Goal: Complete application form

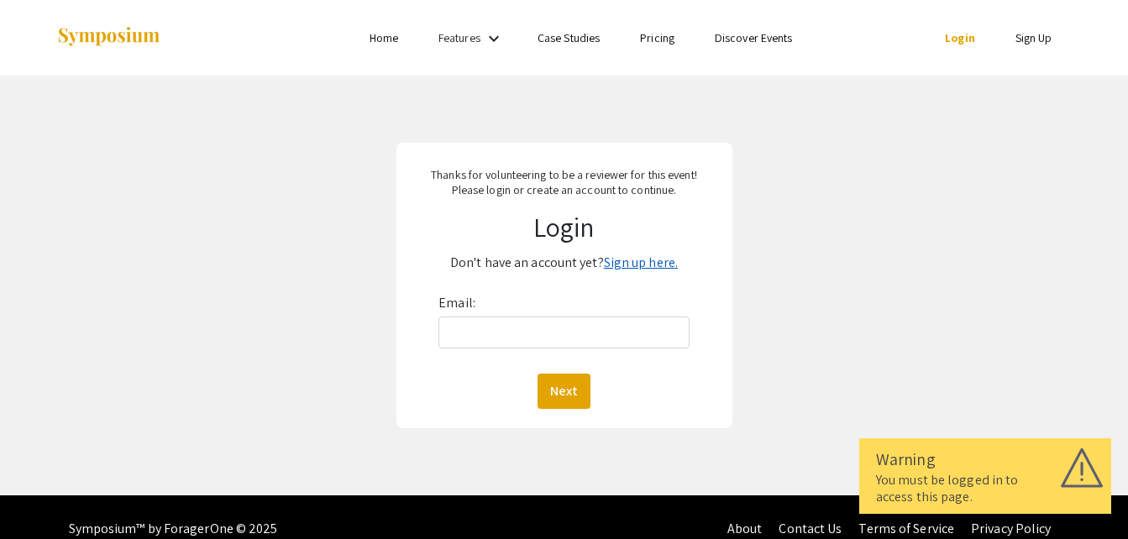
click at [646, 263] on link "Sign up here." at bounding box center [641, 263] width 74 height 18
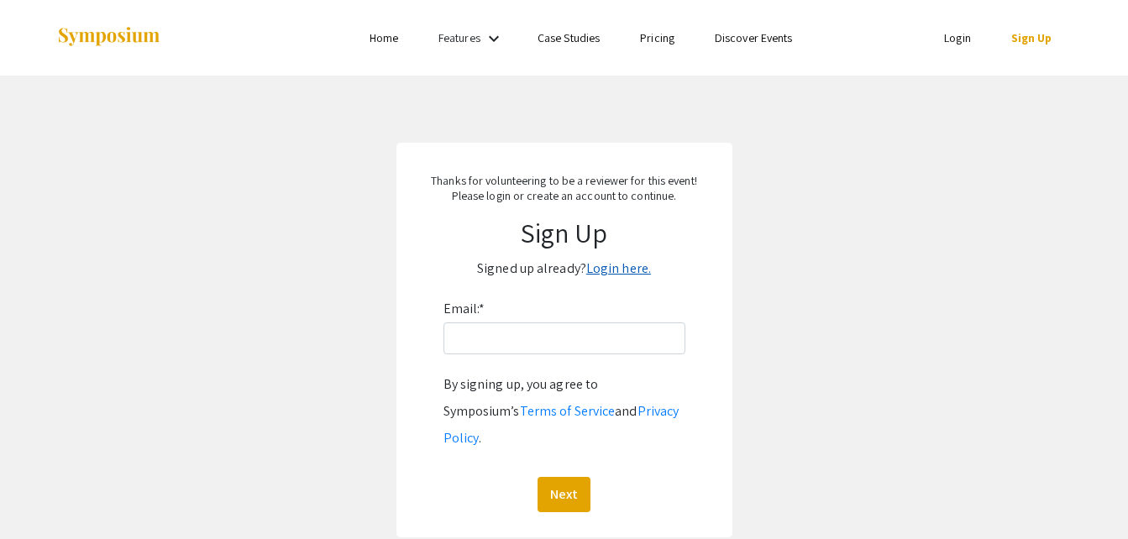
click at [632, 267] on link "Login here." at bounding box center [618, 269] width 65 height 18
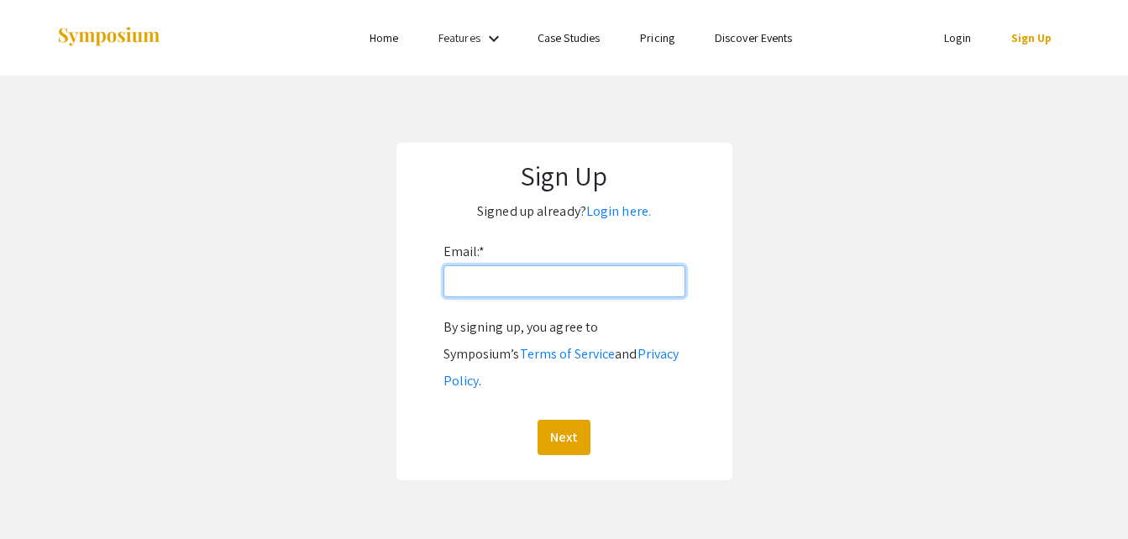
click at [519, 286] on input "Email: *" at bounding box center [565, 281] width 242 height 32
type input "lrobiso1@nova.edu"
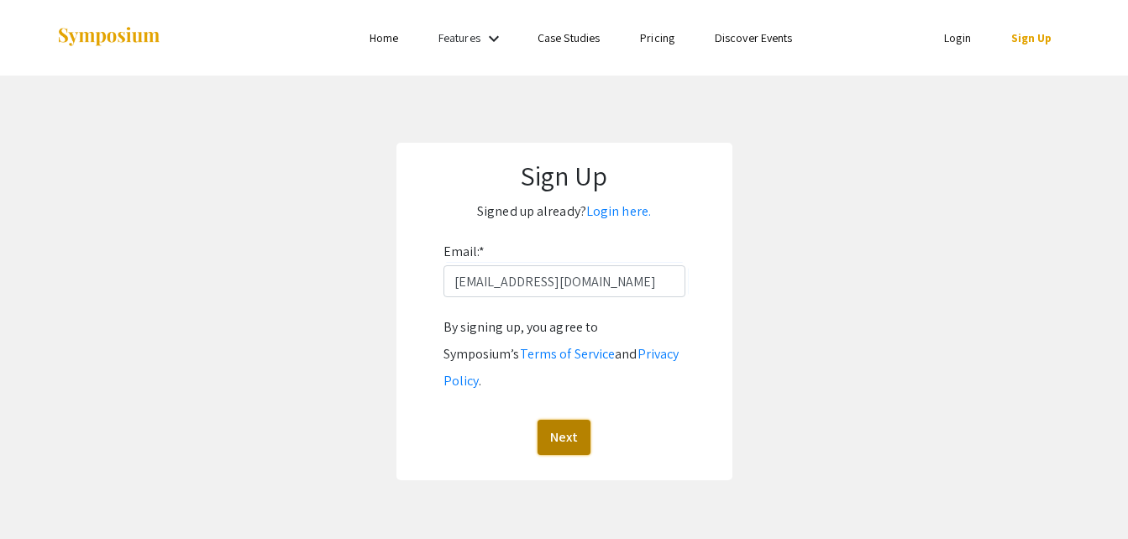
click at [565, 420] on button "Next" at bounding box center [564, 437] width 53 height 35
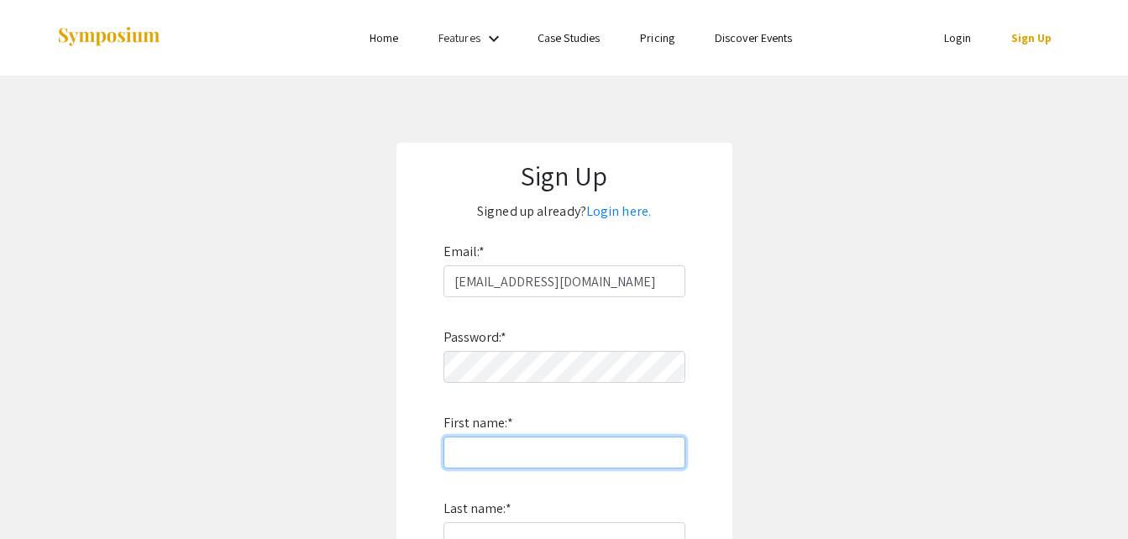
click at [556, 438] on input "First name: *" at bounding box center [565, 453] width 242 height 32
type input "Lisa"
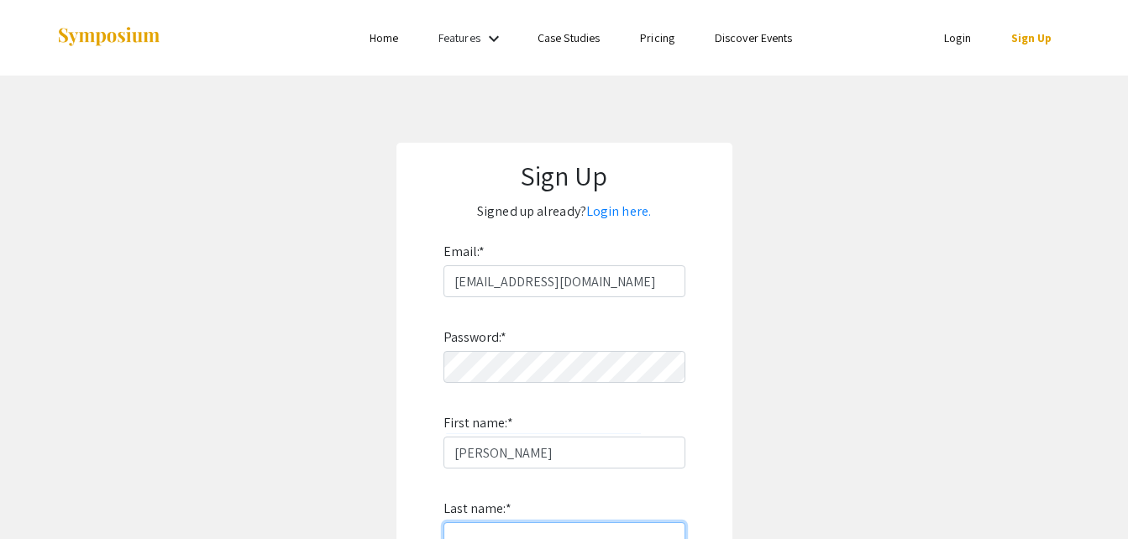
type input "Robison"
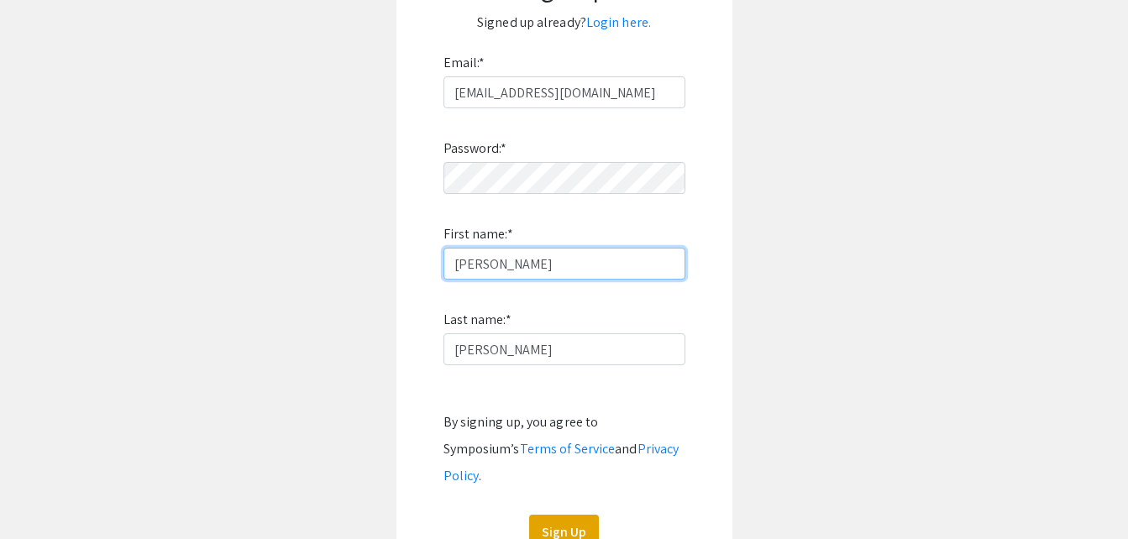
scroll to position [333, 0]
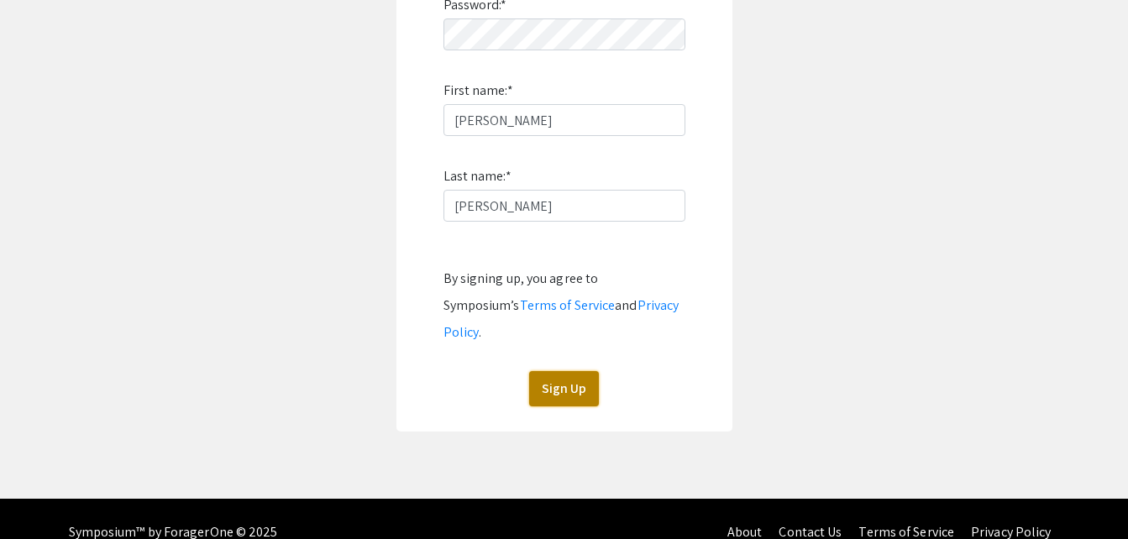
click at [575, 371] on button "Sign Up" at bounding box center [564, 388] width 70 height 35
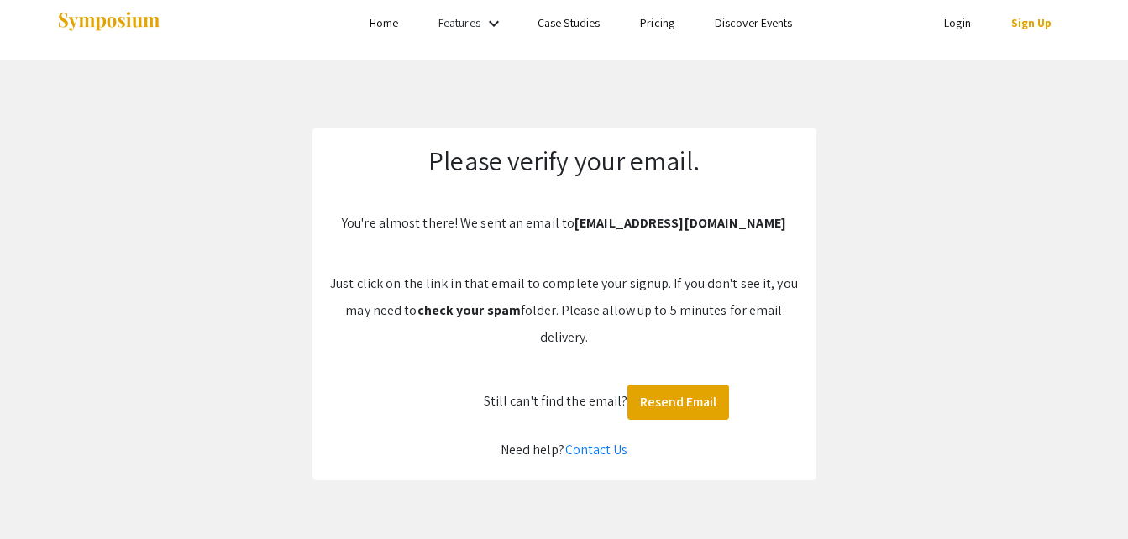
scroll to position [0, 0]
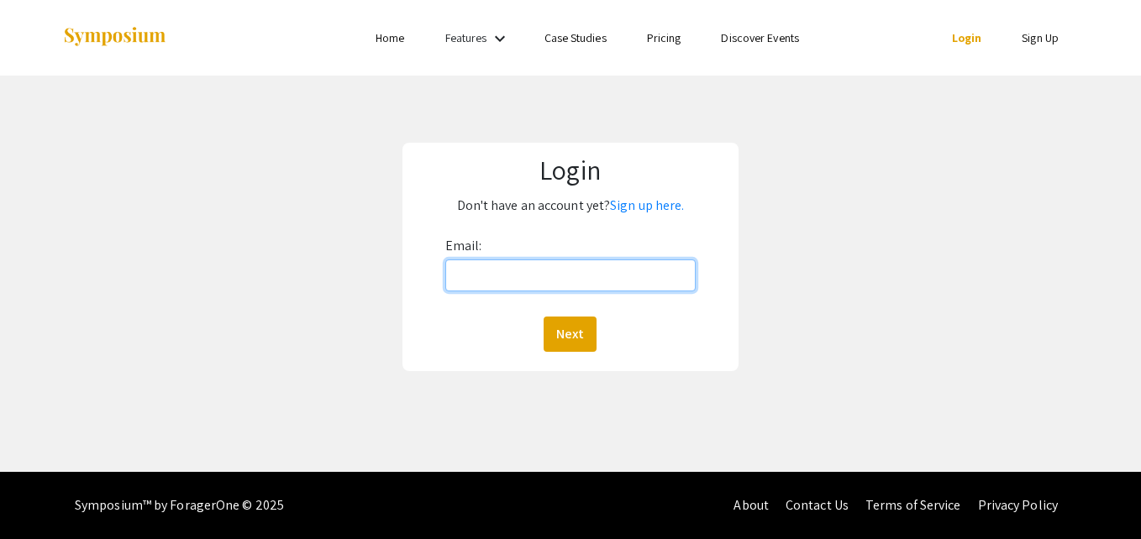
click at [548, 278] on input "Email:" at bounding box center [570, 276] width 250 height 32
type input "lrobiso1@nova.edu"
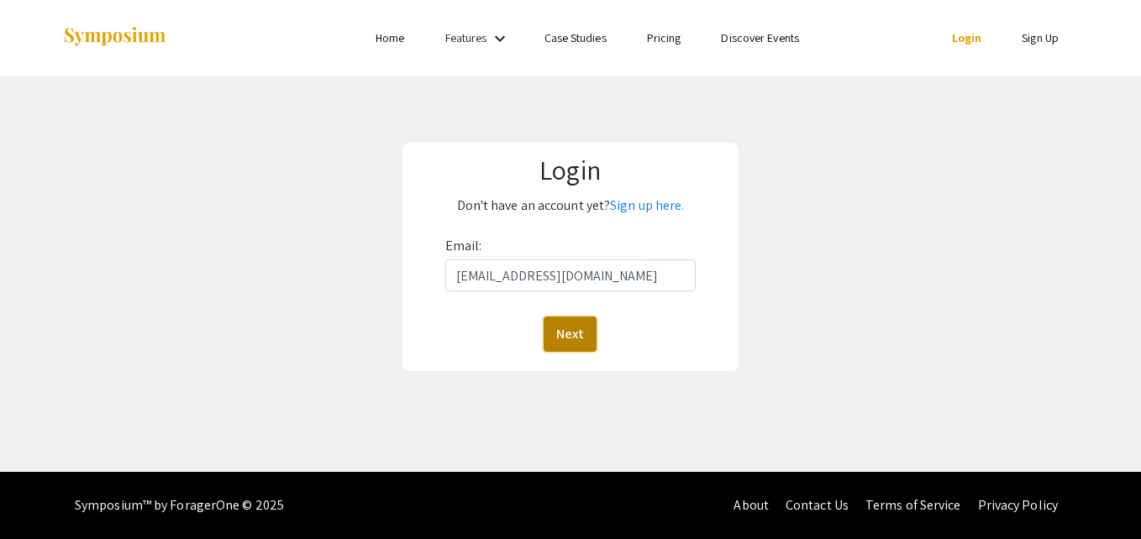
click at [555, 347] on button "Next" at bounding box center [569, 334] width 53 height 35
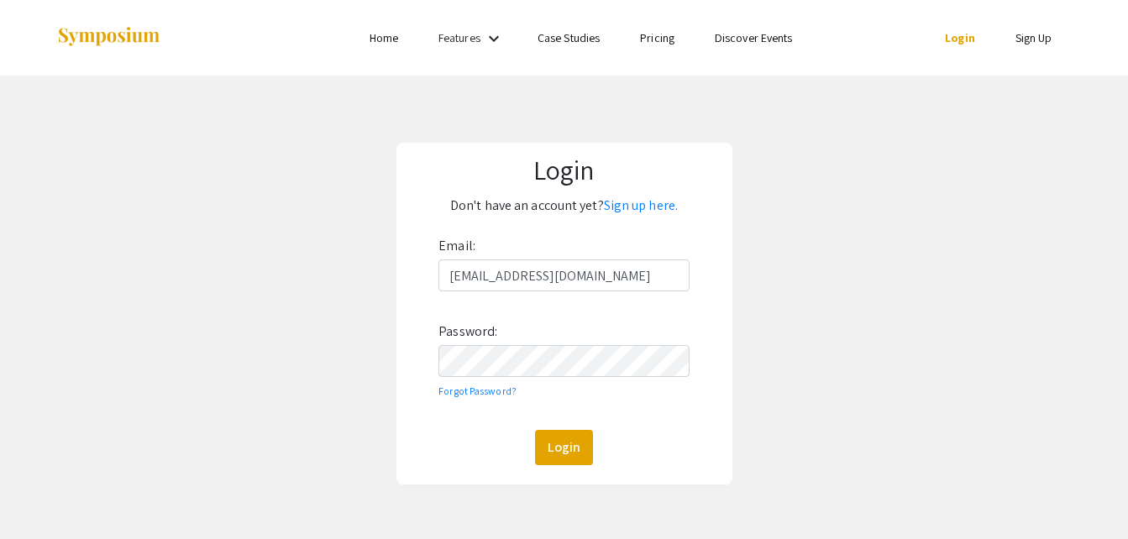
click at [568, 467] on div "Login Don't have an account yet? Sign up here. Email: lrobiso1@nova.edu Passwor…" at bounding box center [564, 314] width 336 height 342
click at [562, 454] on button "Login" at bounding box center [564, 447] width 58 height 35
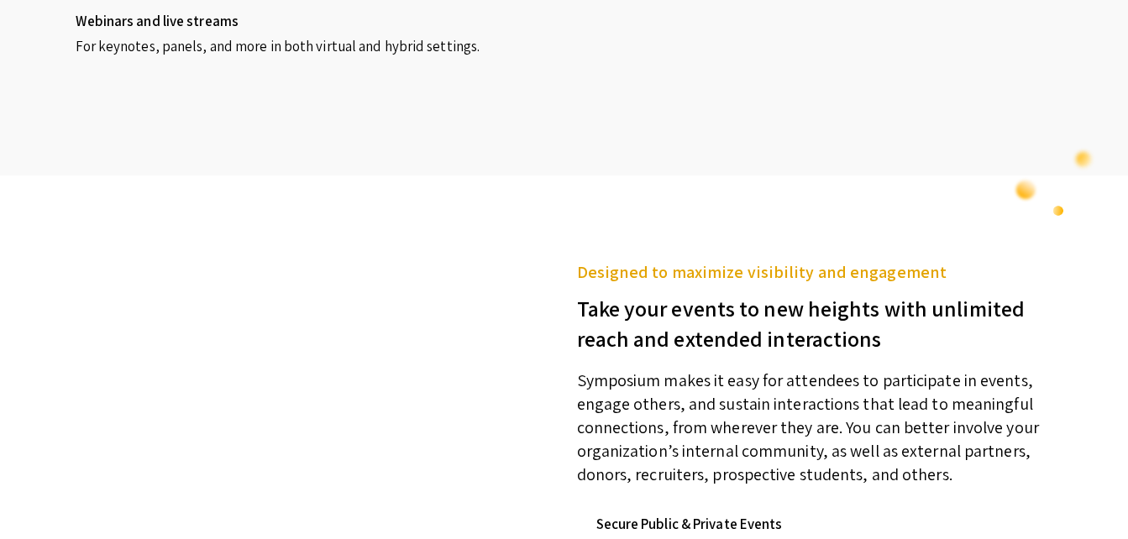
scroll to position [1852, 0]
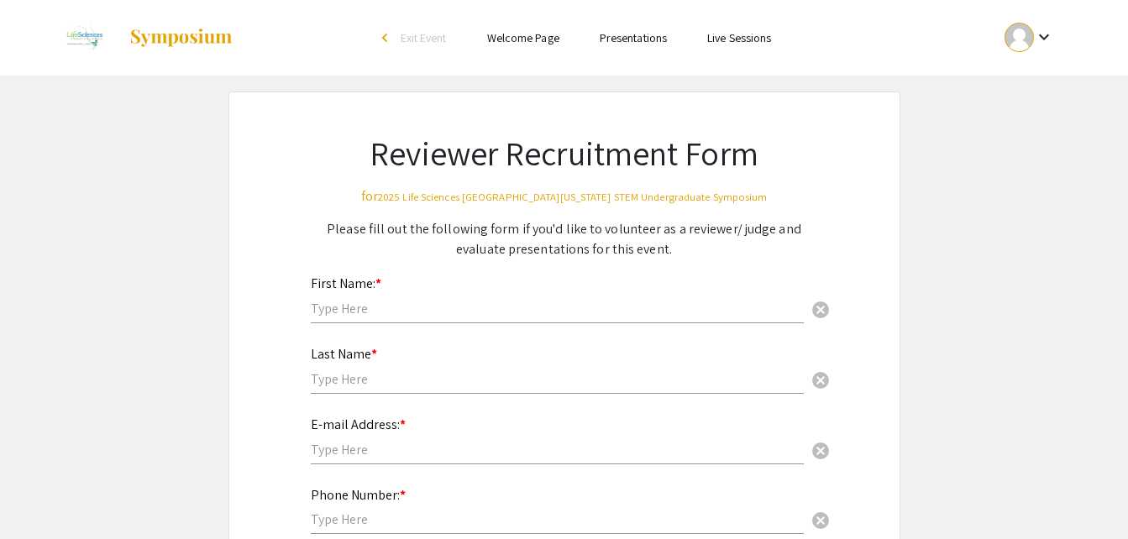
click at [637, 311] on input "text" at bounding box center [557, 309] width 493 height 18
type input "Lisa"
click at [564, 375] on input "text" at bounding box center [557, 379] width 493 height 18
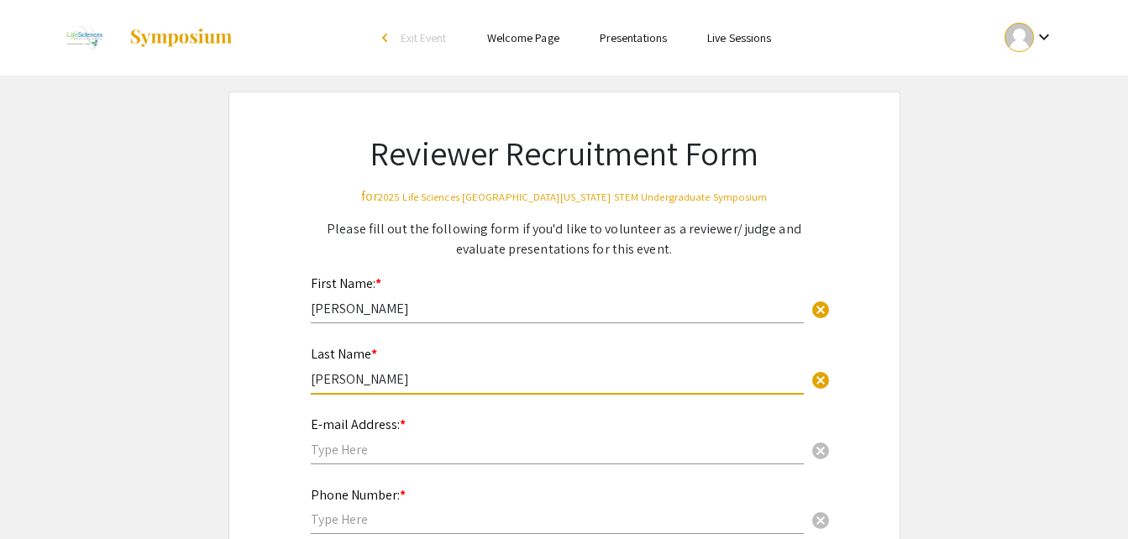
type input "Robison"
click at [447, 453] on input "text" at bounding box center [557, 450] width 493 height 18
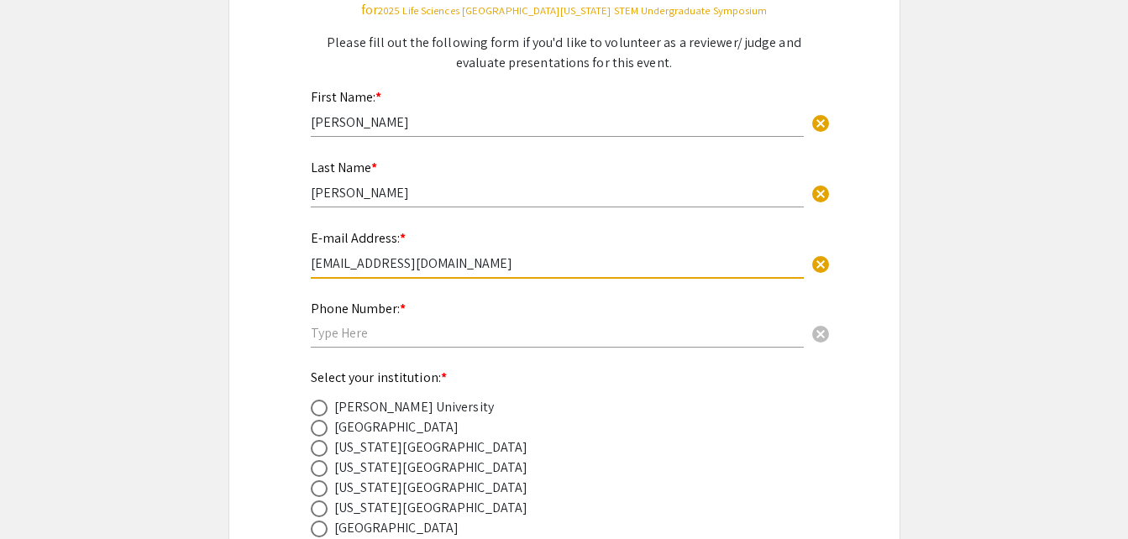
scroll to position [192, 0]
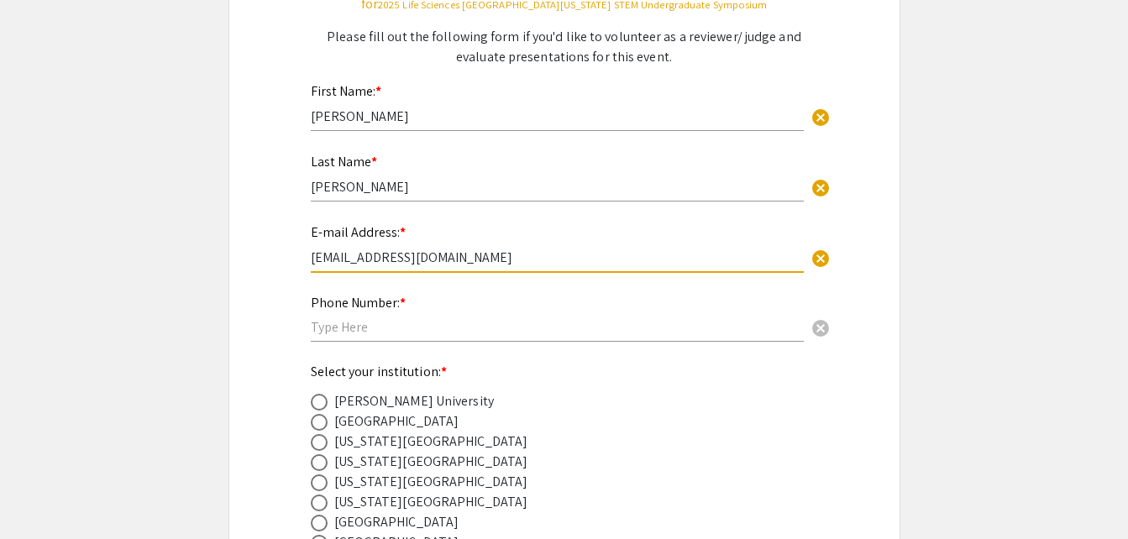
type input "lrobiso1@nova.edu"
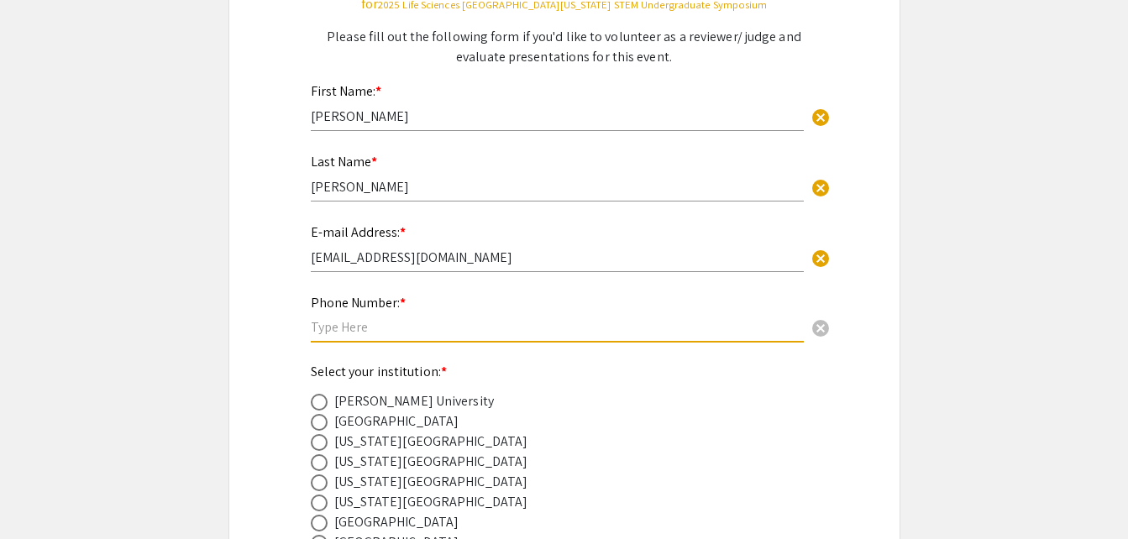
click at [377, 328] on input "text" at bounding box center [557, 327] width 493 height 18
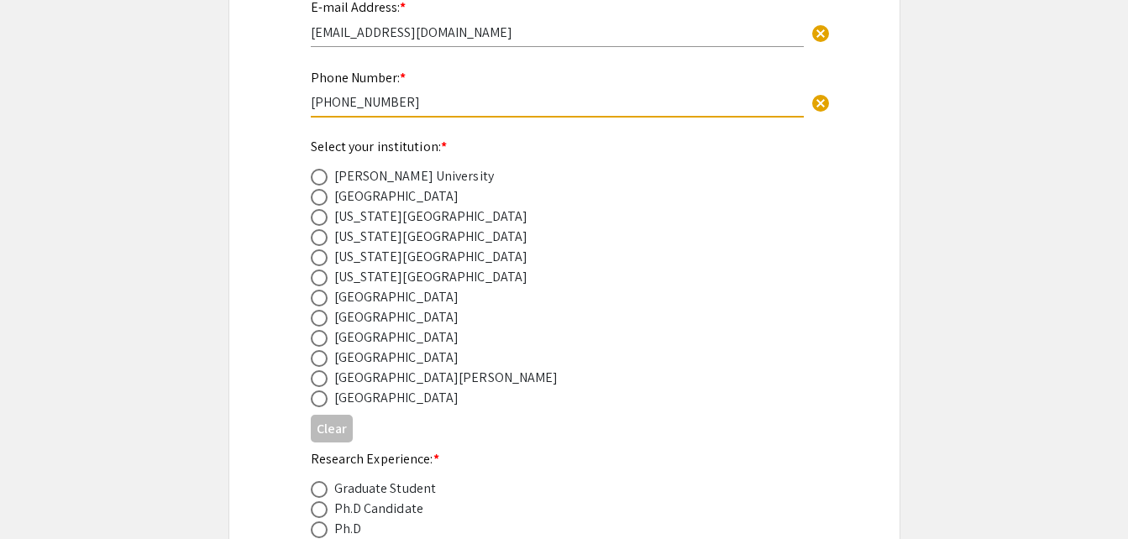
scroll to position [421, 0]
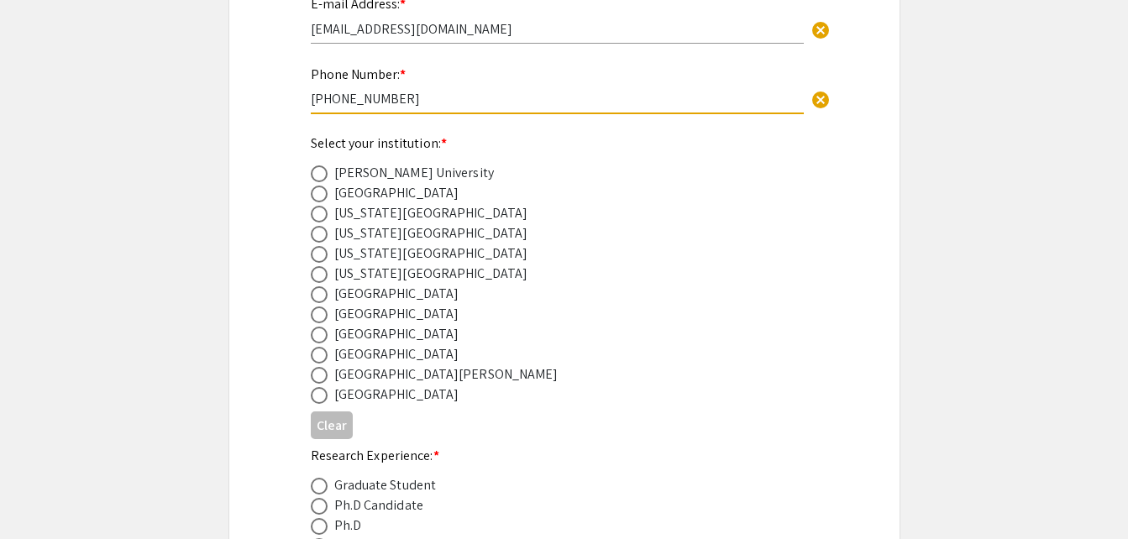
type input "631-835-8272"
click at [321, 334] on span at bounding box center [319, 335] width 17 height 17
click at [321, 334] on input "radio" at bounding box center [319, 335] width 17 height 17
radio input "true"
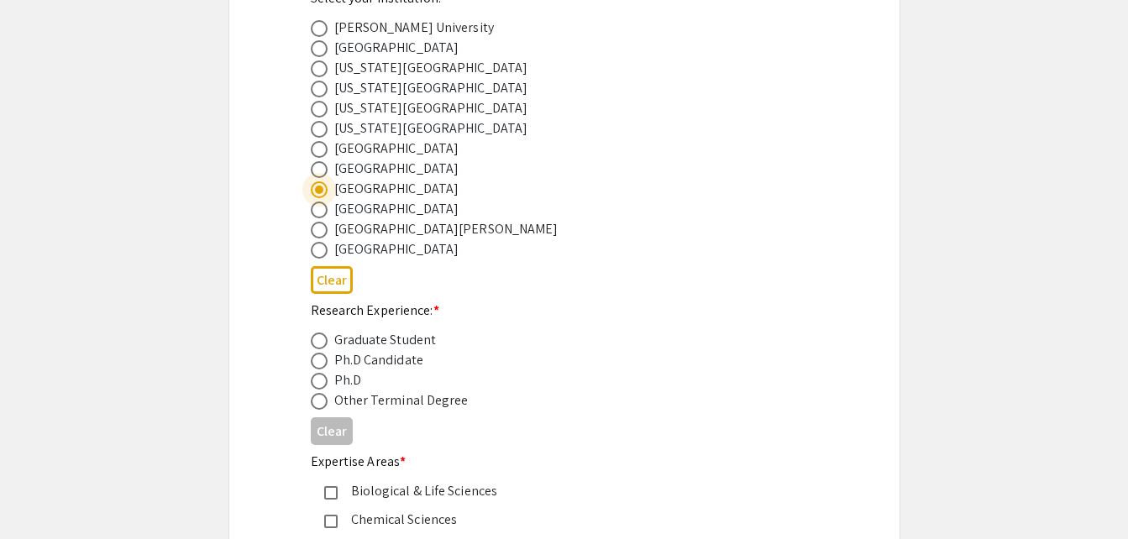
scroll to position [567, 0]
click at [323, 381] on span at bounding box center [319, 380] width 17 height 17
click at [323, 381] on input "radio" at bounding box center [319, 380] width 17 height 17
radio input "true"
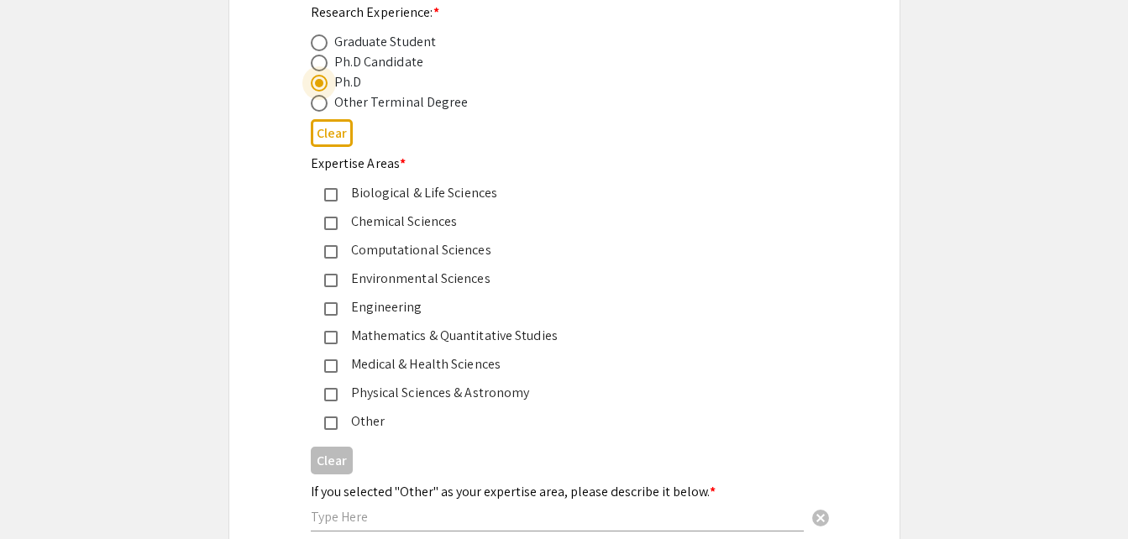
scroll to position [865, 0]
click at [324, 188] on mat-pseudo-checkbox at bounding box center [330, 193] width 13 height 13
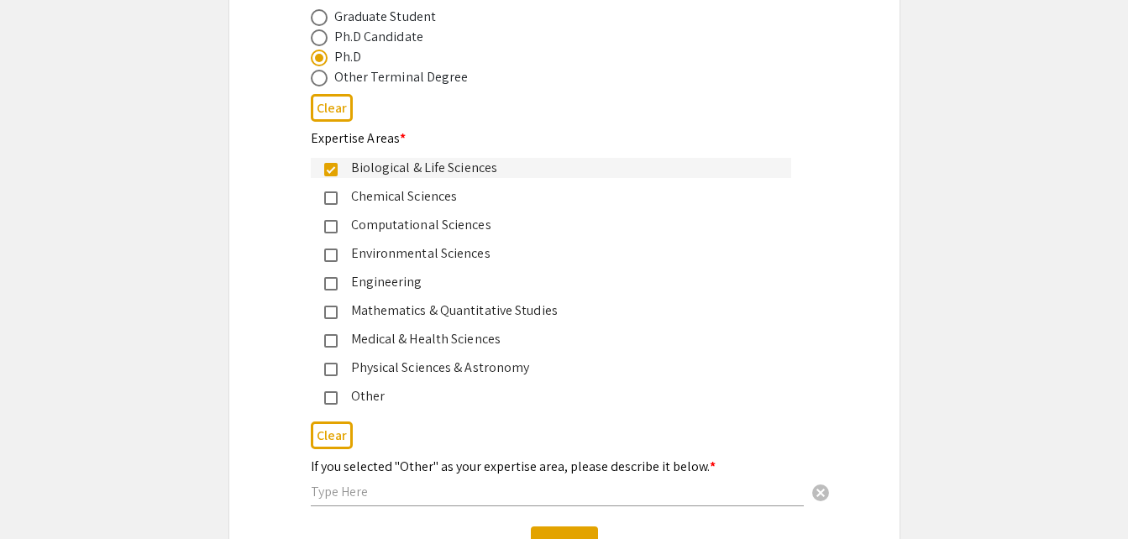
scroll to position [890, 0]
click at [329, 342] on mat-pseudo-checkbox at bounding box center [330, 339] width 13 height 13
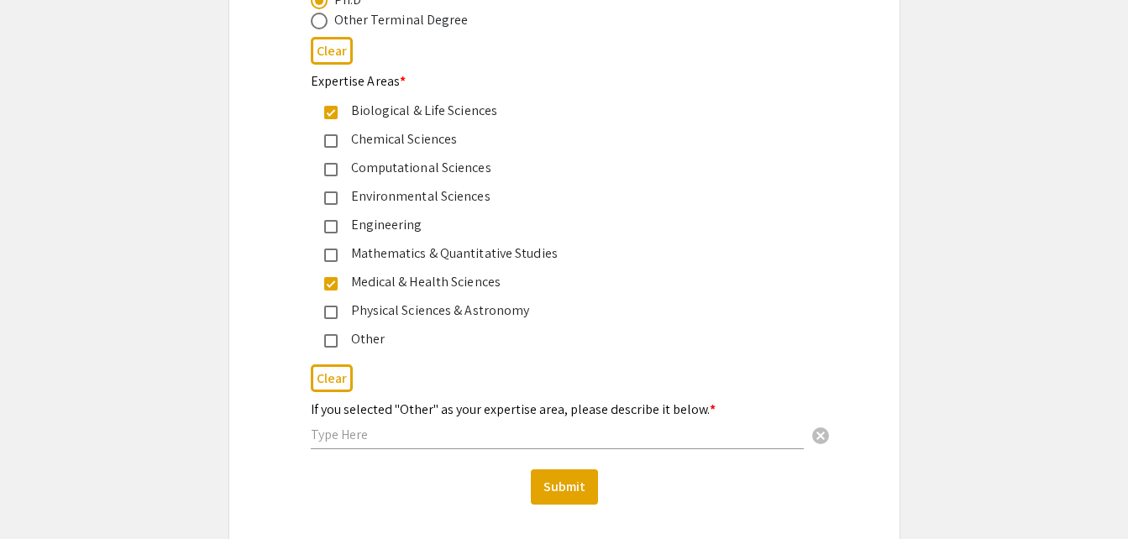
scroll to position [951, 0]
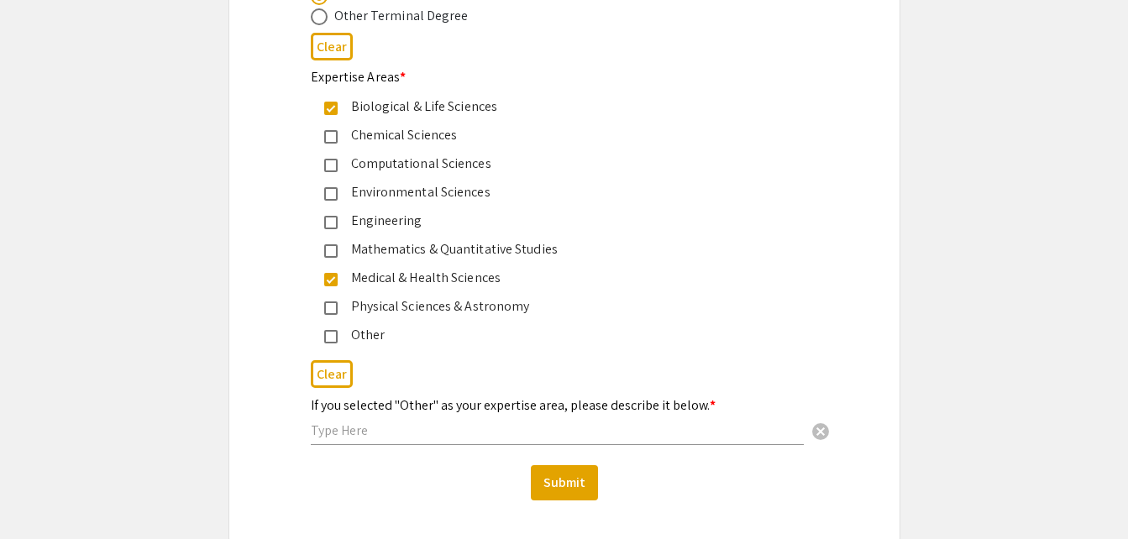
click at [330, 340] on mat-pseudo-checkbox at bounding box center [330, 336] width 13 height 13
click at [361, 424] on input "text" at bounding box center [557, 431] width 493 height 18
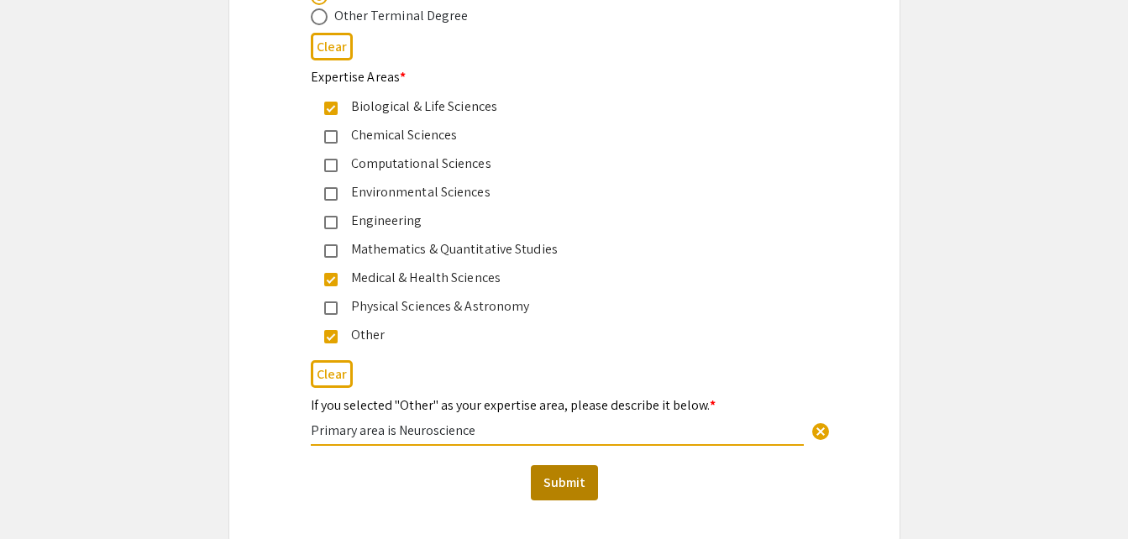
type input "Primary area is Neuroscience"
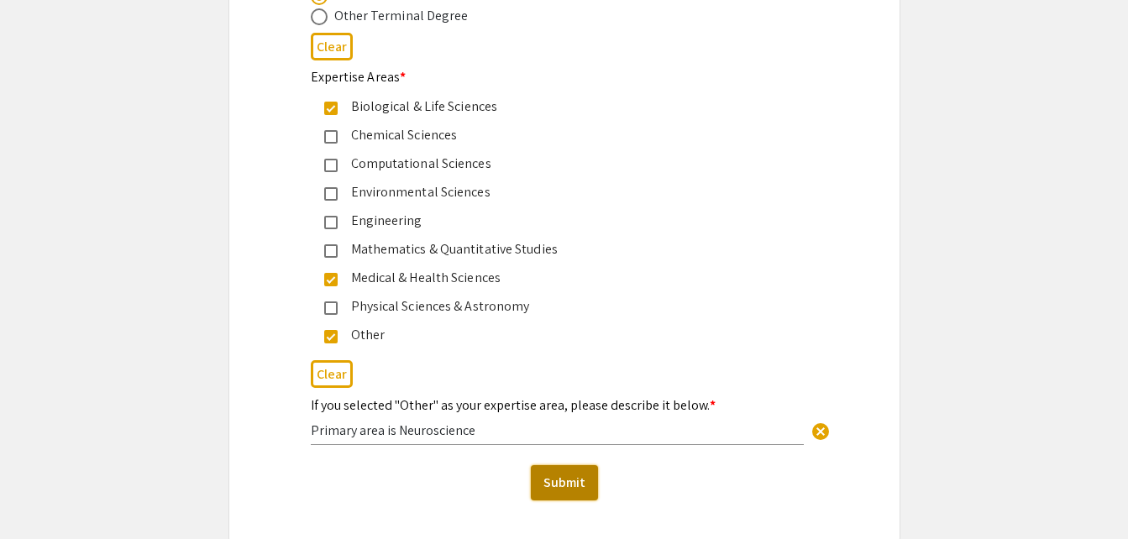
click at [592, 480] on button "Submit" at bounding box center [564, 482] width 67 height 35
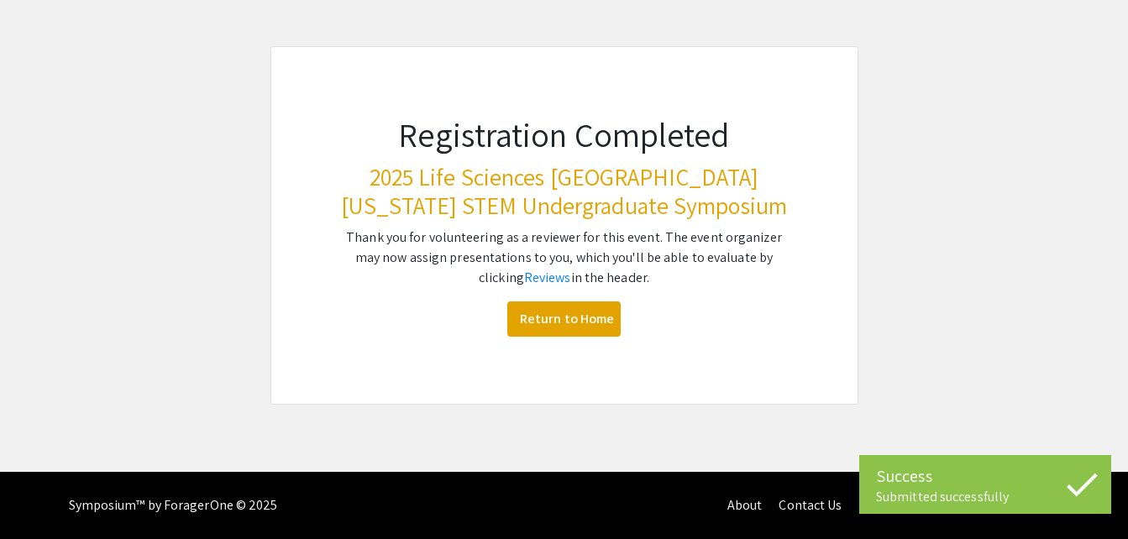
scroll to position [97, 0]
